Goal: Transaction & Acquisition: Purchase product/service

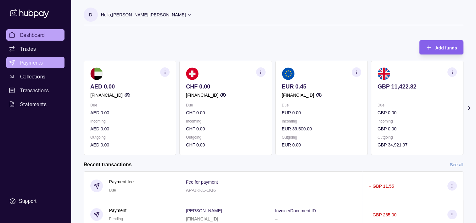
click at [37, 64] on span "Payments" at bounding box center [31, 63] width 23 height 8
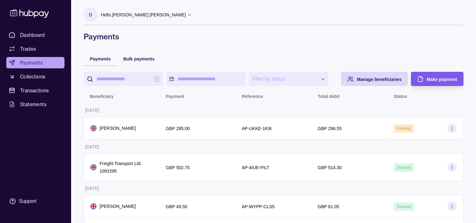
click at [434, 83] on div "Make payment" at bounding box center [431, 79] width 49 height 14
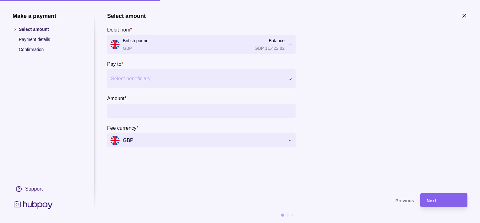
click at [145, 81] on div at bounding box center [197, 78] width 173 height 9
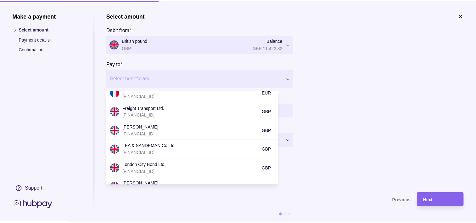
scroll to position [157, 0]
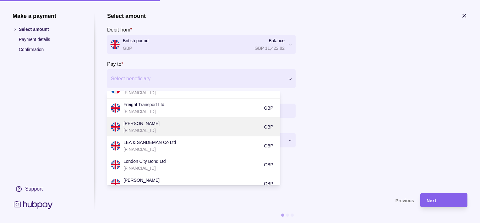
click at [167, 126] on p "[PERSON_NAME]" at bounding box center [192, 123] width 137 height 7
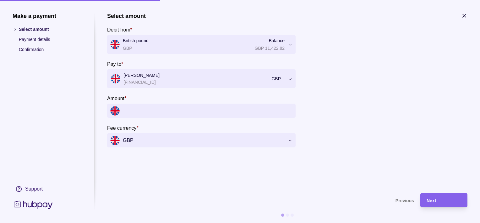
click at [148, 111] on input "Amount *" at bounding box center [208, 110] width 170 height 14
click at [216, 114] on input "Amount *" at bounding box center [208, 110] width 170 height 14
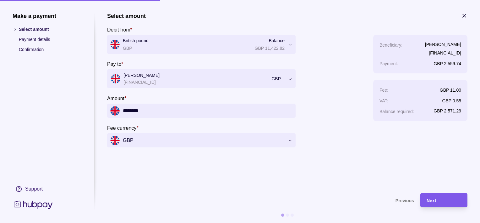
type input "********"
click at [437, 196] on div "Next" at bounding box center [444, 200] width 35 height 8
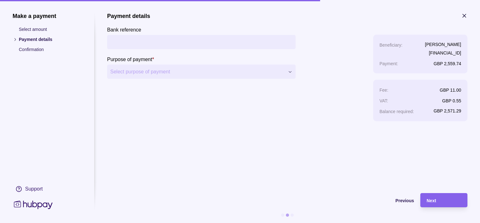
click at [143, 41] on input "Bank reference" at bounding box center [201, 42] width 182 height 14
type input "**********"
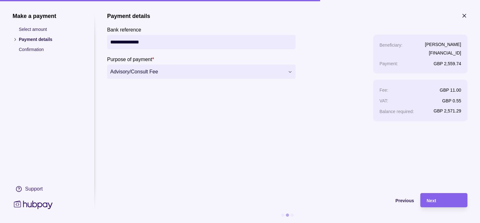
click at [216, 118] on div "**********" at bounding box center [201, 67] width 189 height 108
click at [431, 201] on span "Next" at bounding box center [431, 200] width 9 height 5
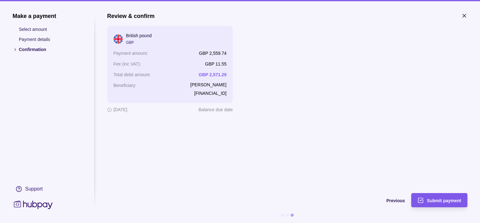
click at [444, 200] on span "Submit payment" at bounding box center [444, 200] width 34 height 5
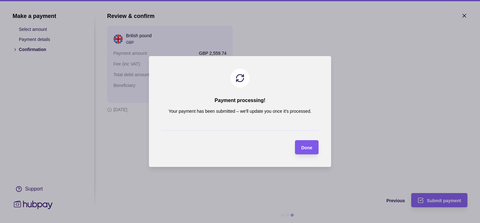
click at [310, 145] on span "Done" at bounding box center [306, 147] width 11 height 5
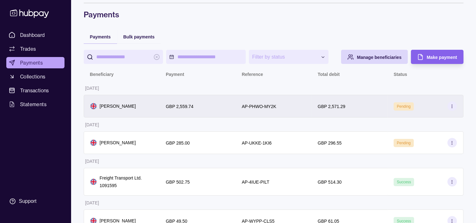
scroll to position [0, 0]
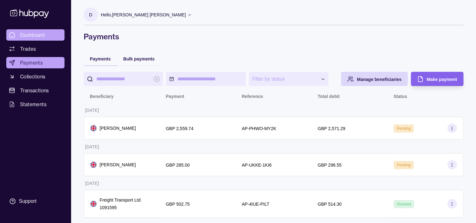
click at [28, 32] on span "Dashboard" at bounding box center [32, 35] width 25 height 8
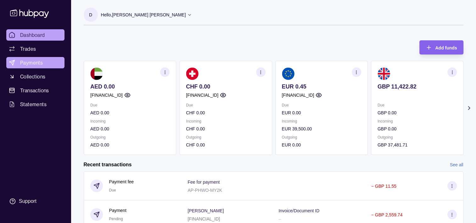
click at [48, 64] on link "Payments" at bounding box center [35, 62] width 58 height 11
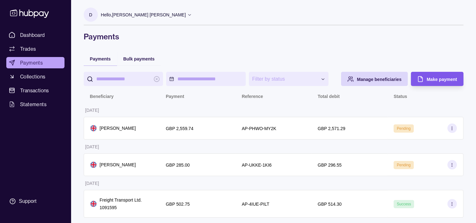
click at [449, 80] on span "Make payment" at bounding box center [441, 79] width 30 height 5
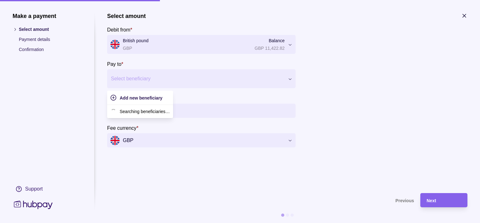
click at [149, 77] on div at bounding box center [197, 78] width 173 height 9
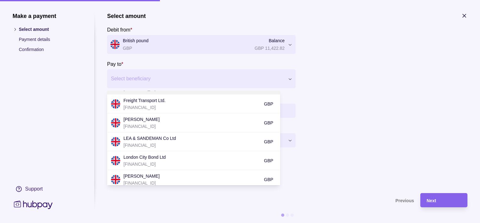
scroll to position [189, 0]
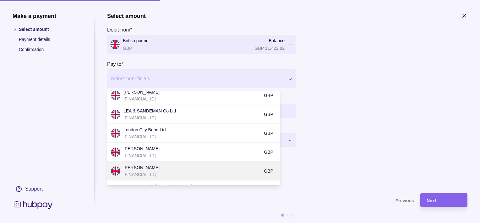
click at [144, 167] on p "[PERSON_NAME]" at bounding box center [192, 167] width 137 height 7
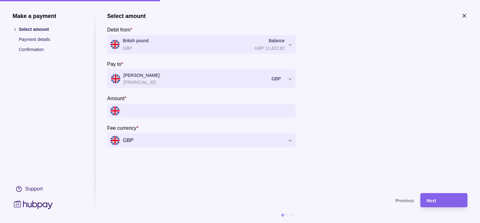
click at [157, 106] on input "Amount *" at bounding box center [208, 110] width 170 height 14
click at [158, 110] on input "Amount *" at bounding box center [208, 110] width 170 height 14
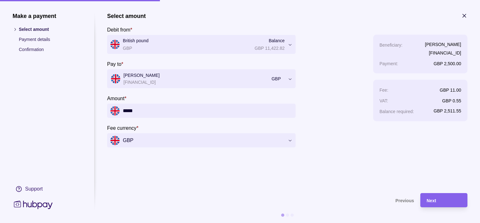
type input "*****"
click at [441, 201] on div "Next" at bounding box center [444, 200] width 35 height 8
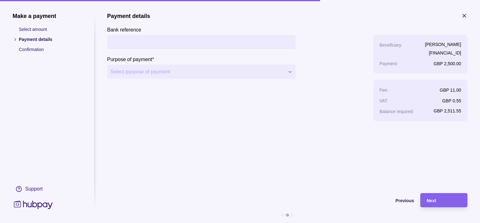
click at [156, 40] on input "Bank reference" at bounding box center [201, 42] width 182 height 14
type input "**********"
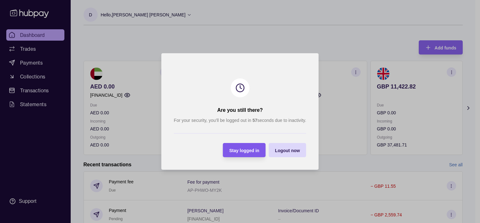
click at [245, 153] on div "Stay logged in" at bounding box center [240, 150] width 40 height 14
